Goal: Transaction & Acquisition: Purchase product/service

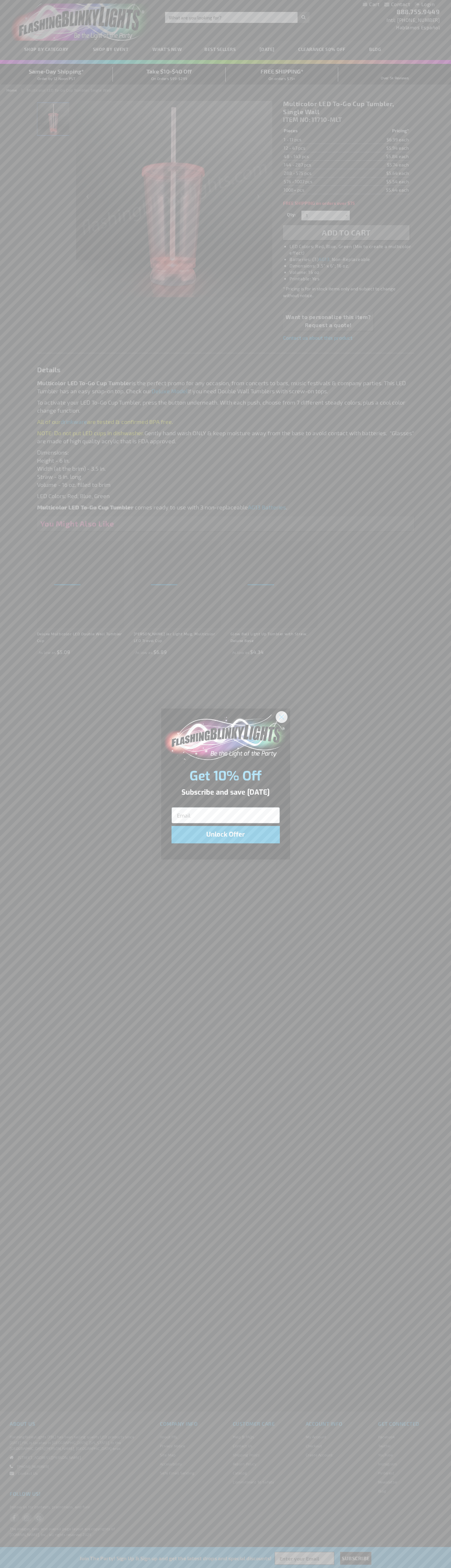
click at [282, 716] on icon "Close dialog" at bounding box center [282, 716] width 4 height 4
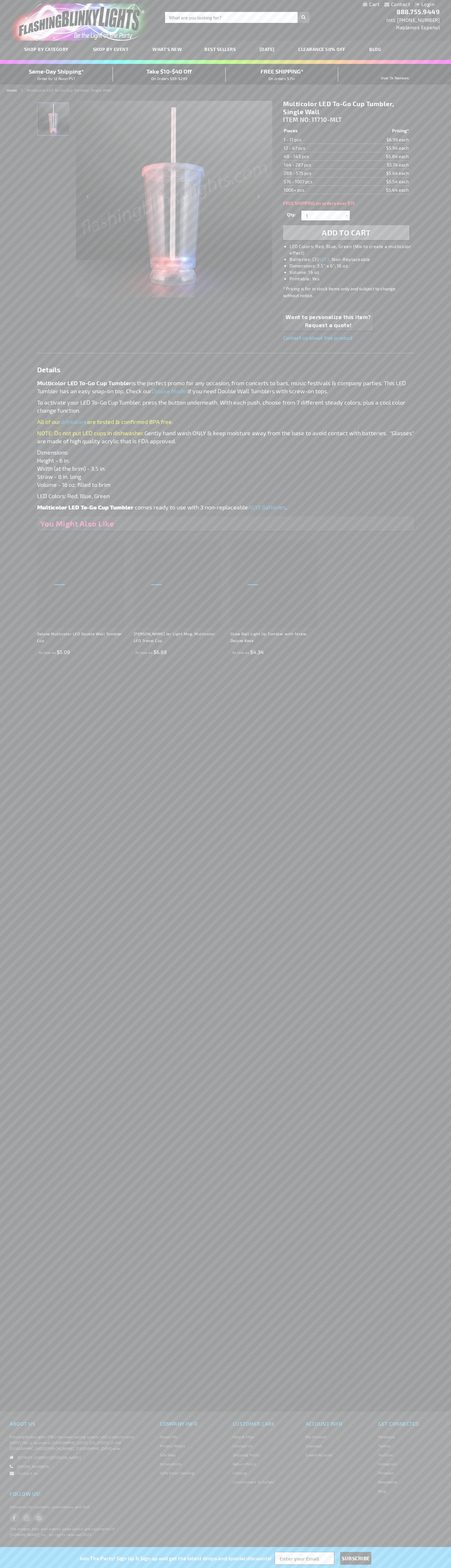
click at [346, 232] on span "Add to Cart" at bounding box center [346, 232] width 49 height 9
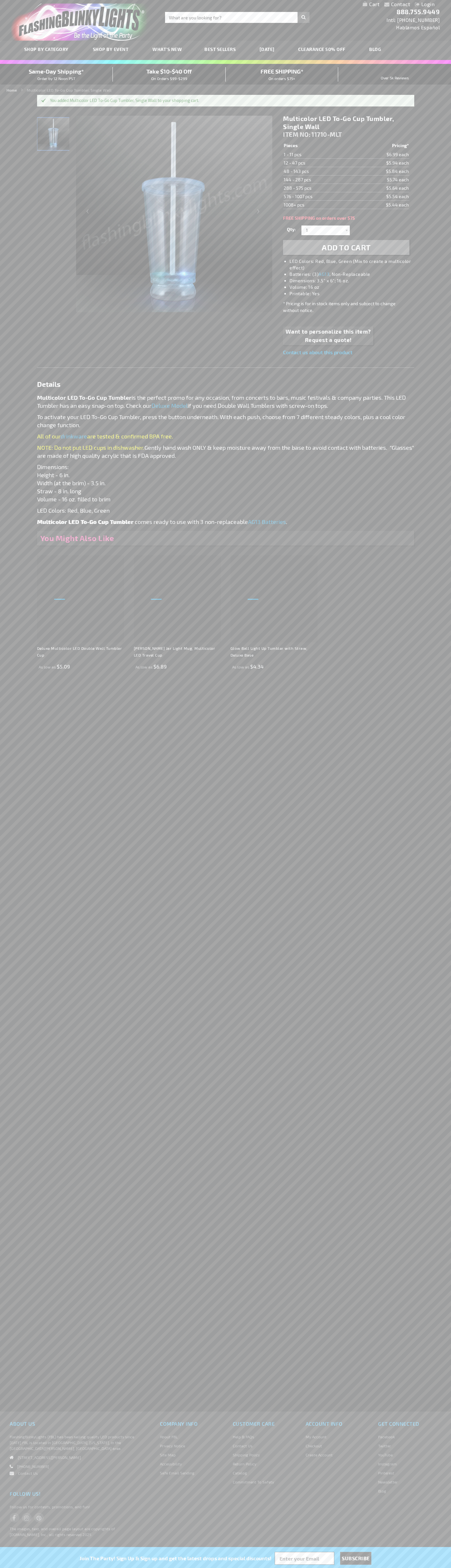
click at [371, 4] on link "My Cart" at bounding box center [371, 4] width 17 height 6
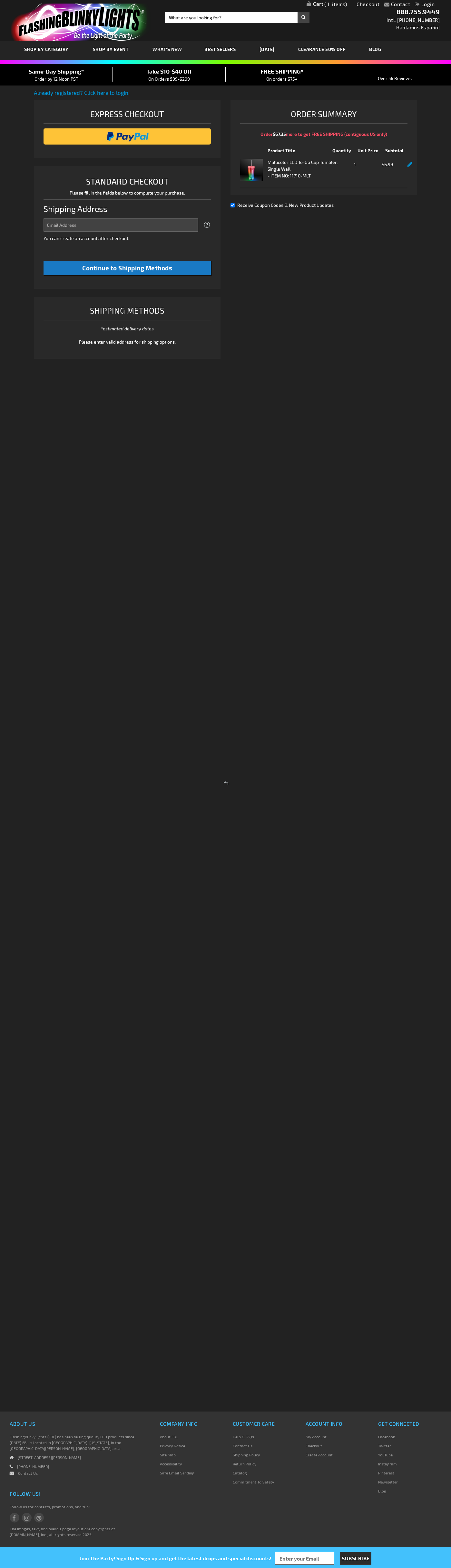
select select "US"
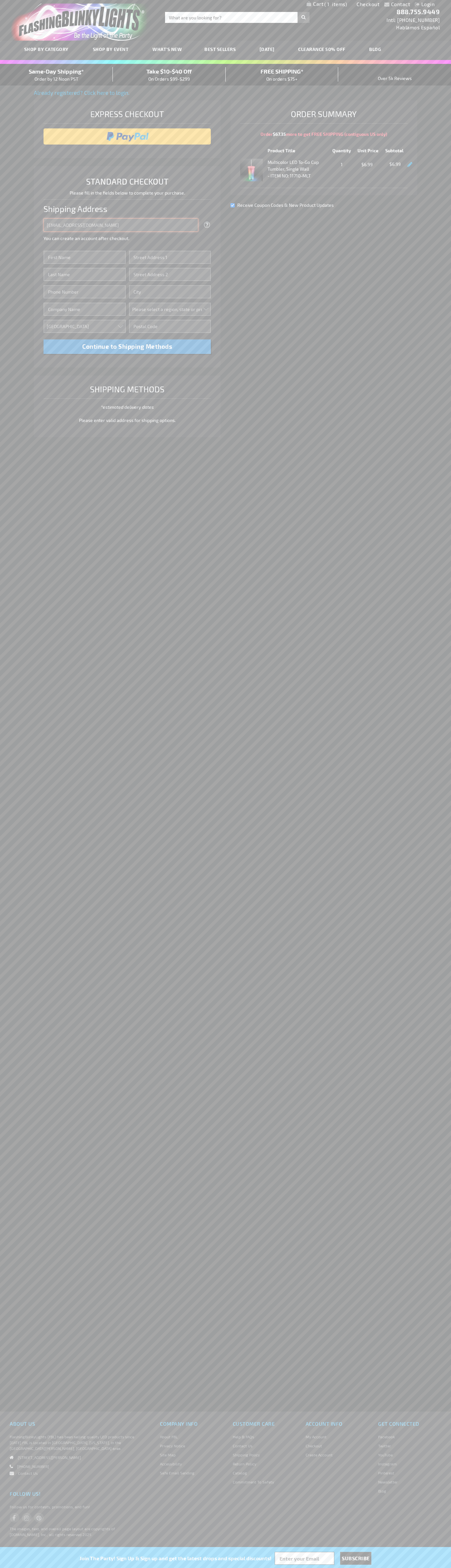
type input "johnsmith001@storebotmail.joonix.net"
type input "John"
type input "2590 Pearl Street"
type input "First floor"
type input "boulder"
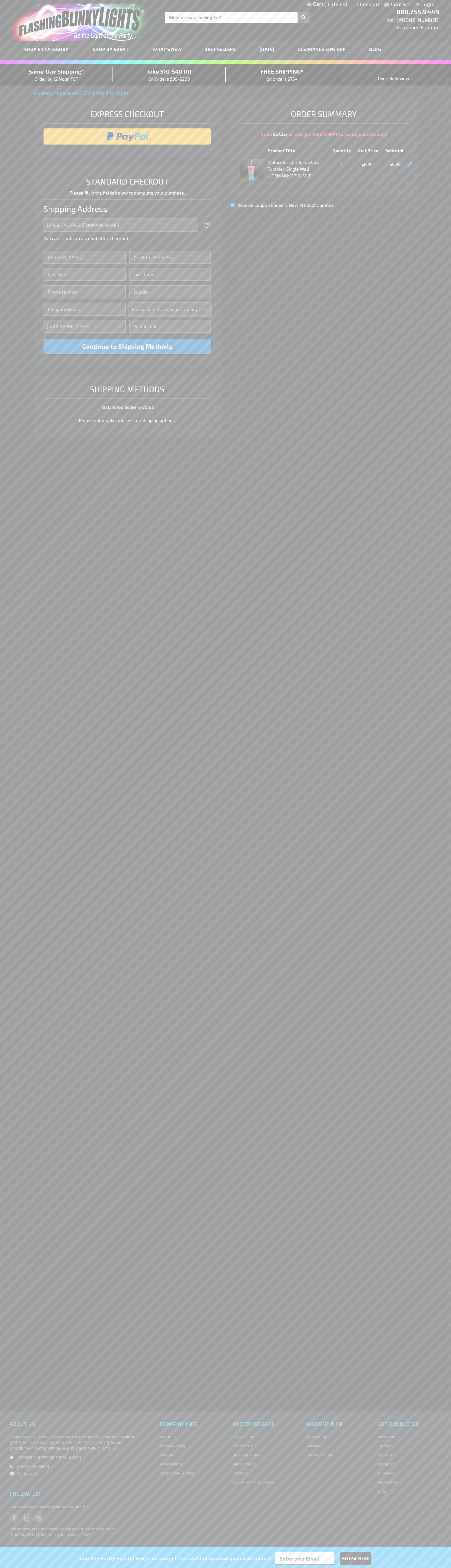
select select "13"
type input "80302"
type input "Smith"
type input "6502530000"
type input "John Smith"
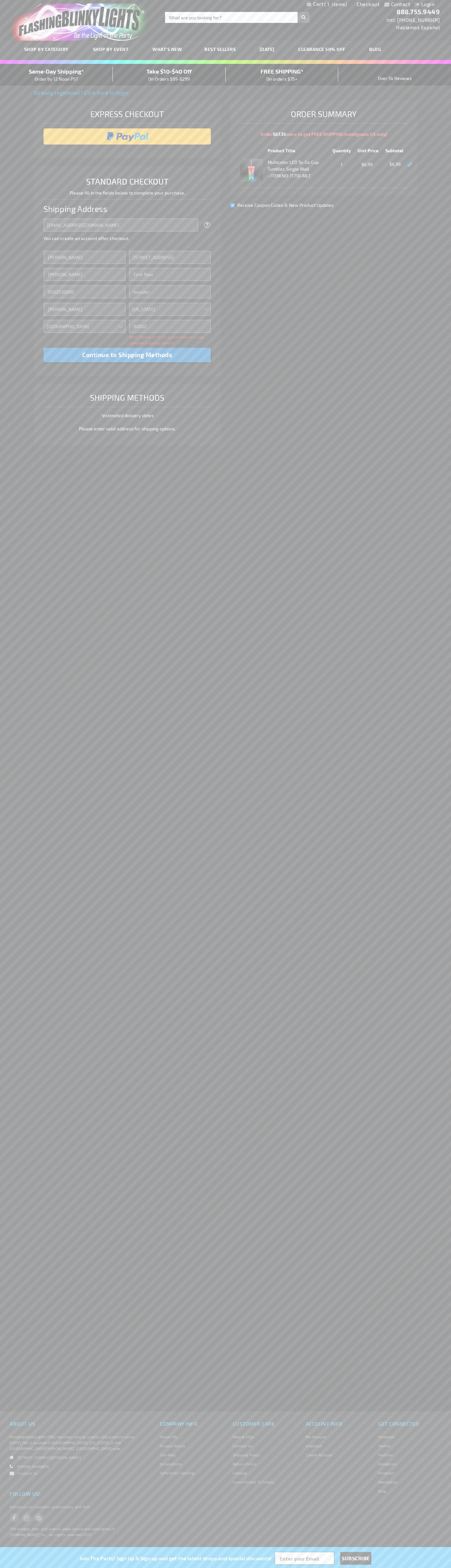
click at [56, 74] on div "Same-Day Shipping* Order by 12 Noon PST" at bounding box center [56, 74] width 113 height 15
click at [127, 137] on input "image" at bounding box center [127, 137] width 161 height 13
